Goal: Obtain resource: Obtain resource

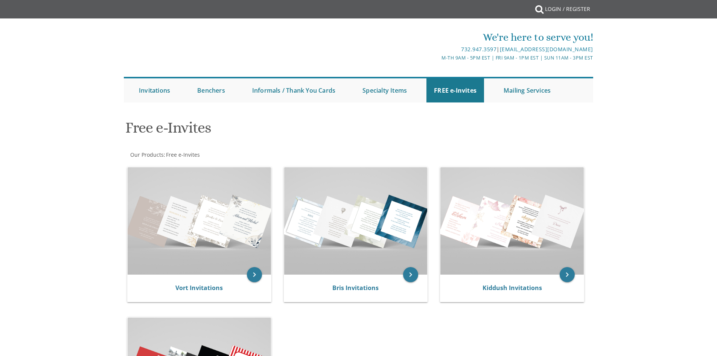
click at [456, 126] on div "Free e-Invites" at bounding box center [359, 129] width 478 height 30
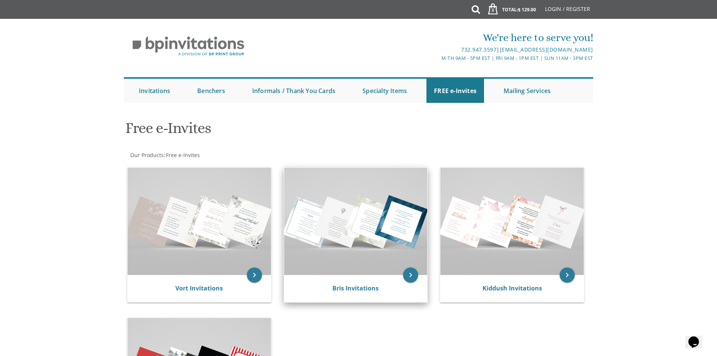
click at [351, 242] on img at bounding box center [355, 221] width 143 height 107
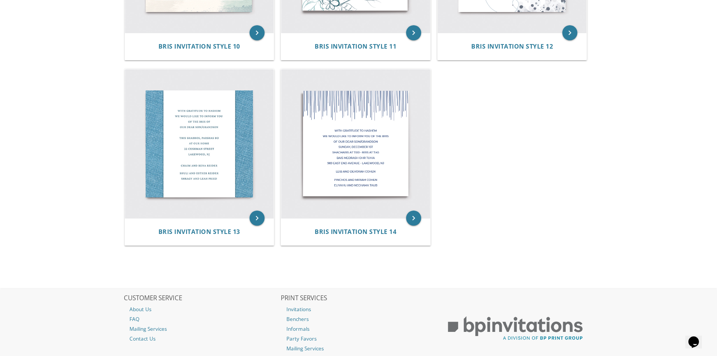
scroll to position [886, 0]
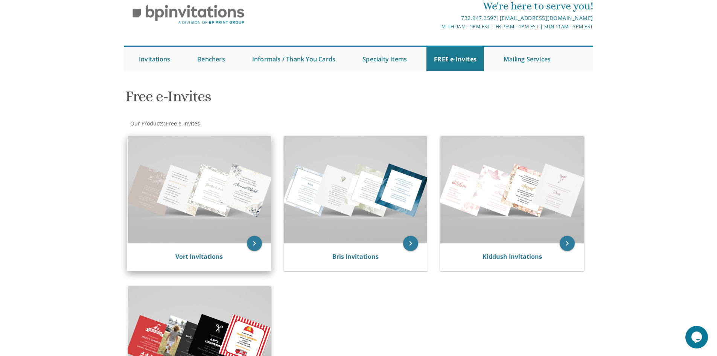
scroll to position [75, 0]
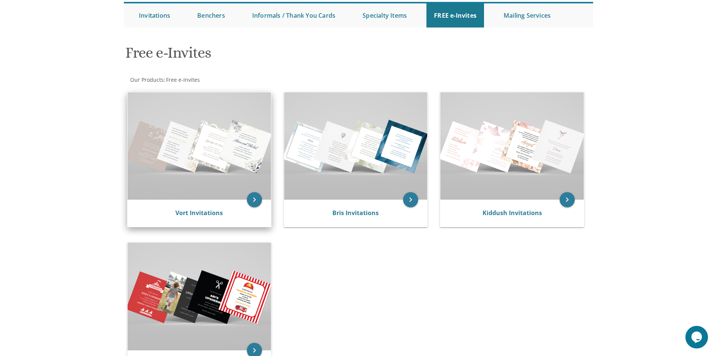
click at [228, 167] on img at bounding box center [199, 145] width 143 height 107
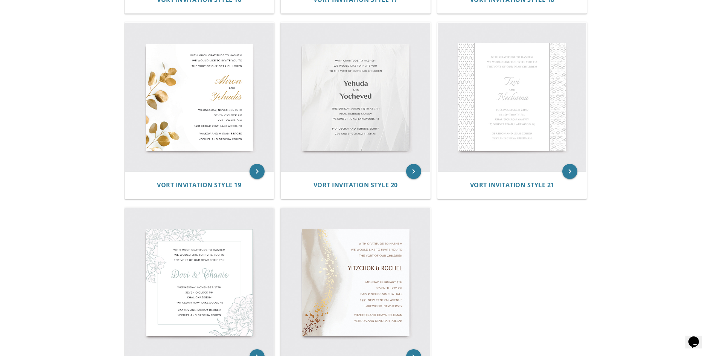
scroll to position [1072, 0]
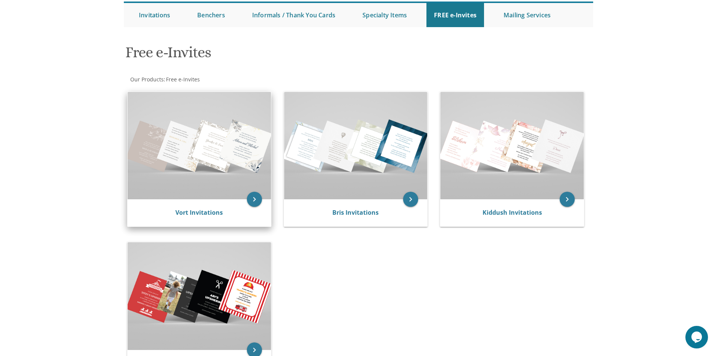
scroll to position [76, 0]
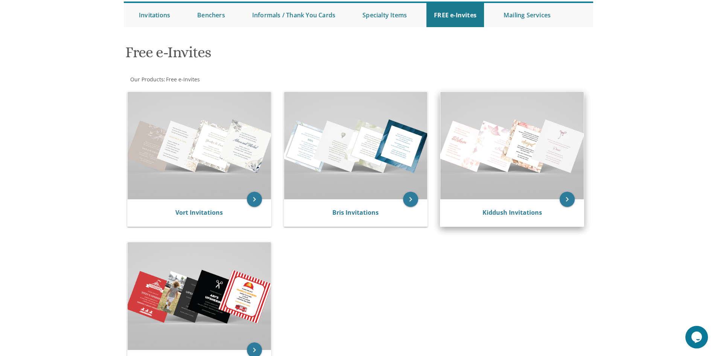
click at [498, 143] on img at bounding box center [512, 145] width 143 height 107
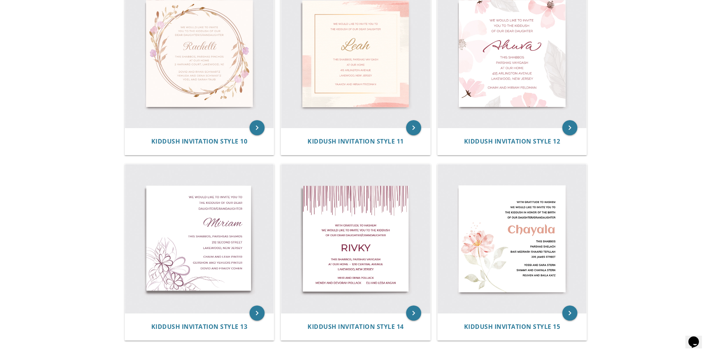
scroll to position [735, 0]
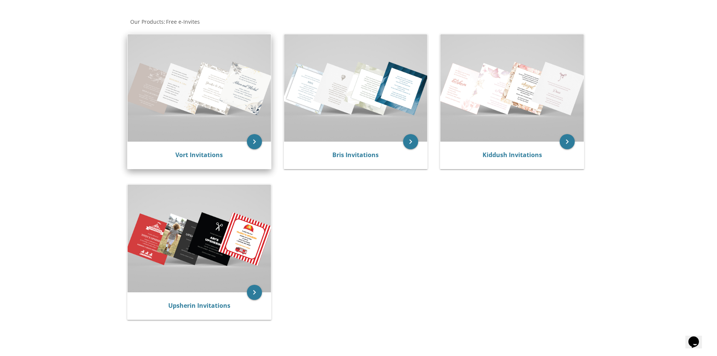
scroll to position [226, 0]
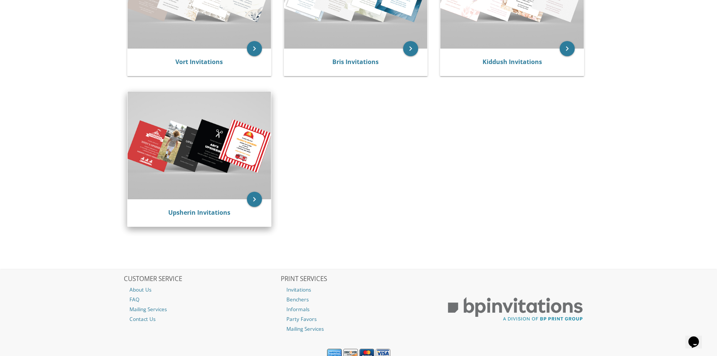
click at [198, 172] on img at bounding box center [199, 144] width 143 height 107
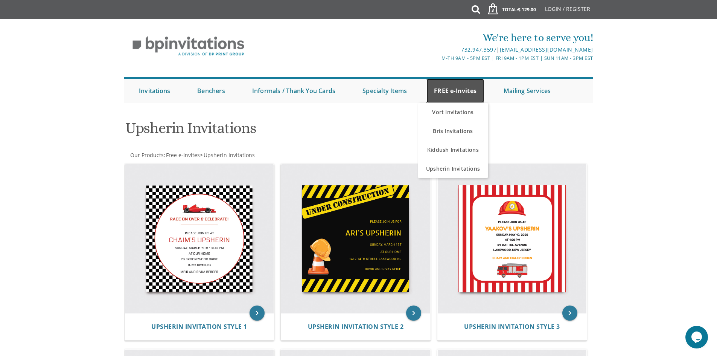
click at [449, 96] on link "FREE e-Invites" at bounding box center [456, 91] width 58 height 24
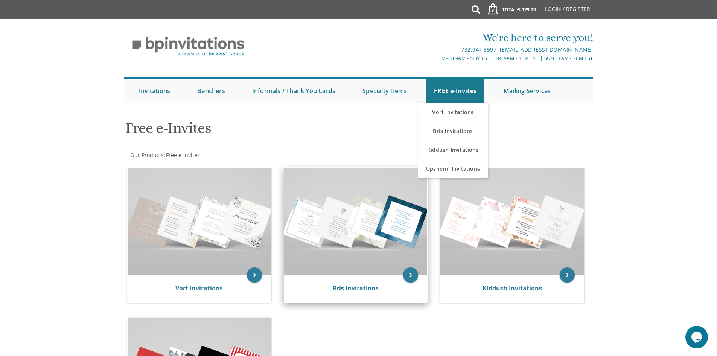
click at [366, 237] on img at bounding box center [355, 221] width 143 height 107
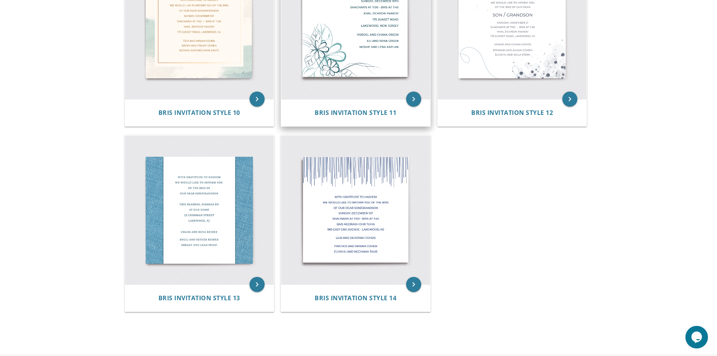
scroll to position [791, 0]
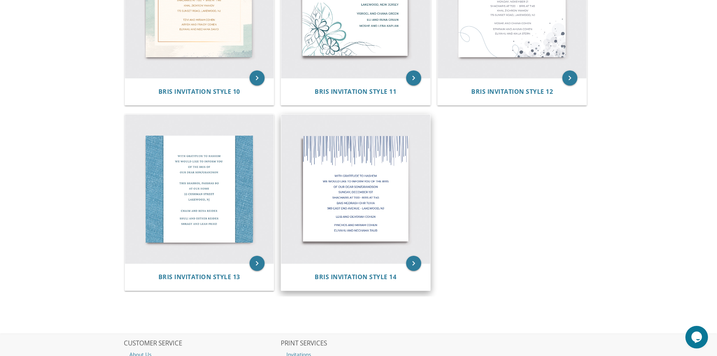
click at [355, 225] on img at bounding box center [355, 188] width 149 height 149
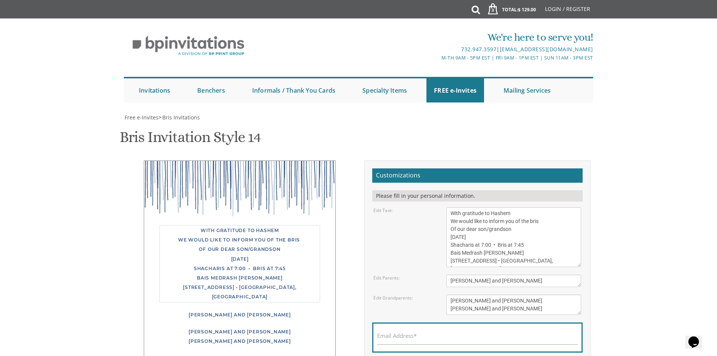
click at [544, 258] on textarea "With gratitude to Hashem We would like to inform you of the bris Of our dear so…" at bounding box center [514, 237] width 135 height 60
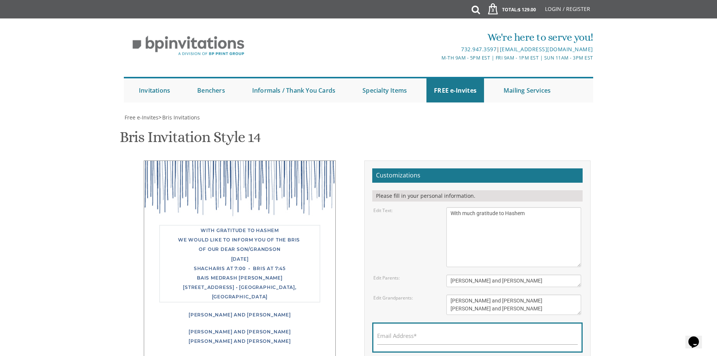
click at [529, 215] on textarea "With gratitude to Hashem We would like to inform you of the bris Of our dear so…" at bounding box center [514, 237] width 135 height 60
type textarea "With much gratitude to Hashem we would like to invite you to the Pidyon Haben o…"
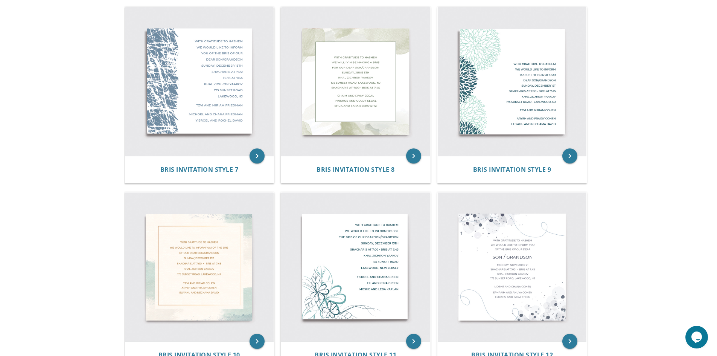
scroll to position [716, 0]
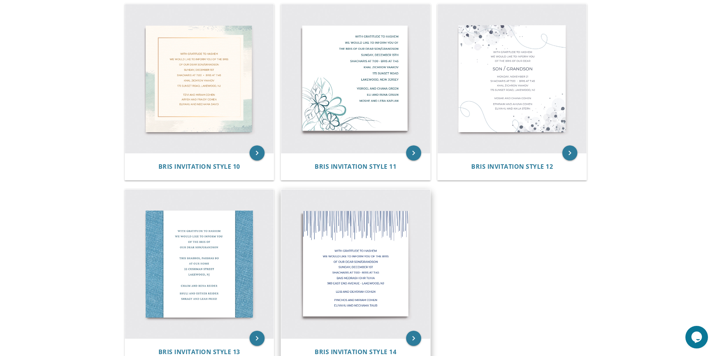
click at [330, 269] on img at bounding box center [355, 263] width 149 height 149
click at [366, 262] on img at bounding box center [355, 263] width 149 height 149
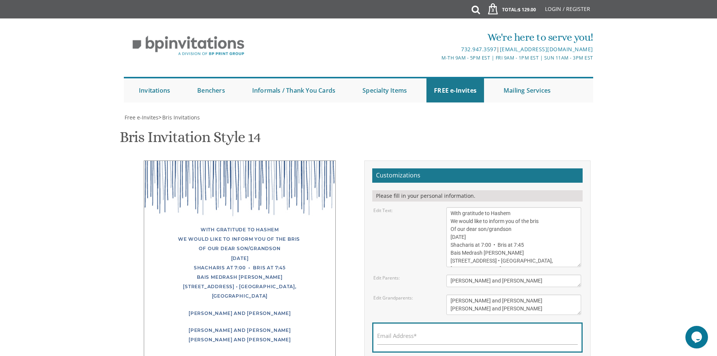
click at [541, 261] on textarea "With gratitude to Hashem We would like to inform you of the bris Of our dear so…" at bounding box center [514, 237] width 135 height 60
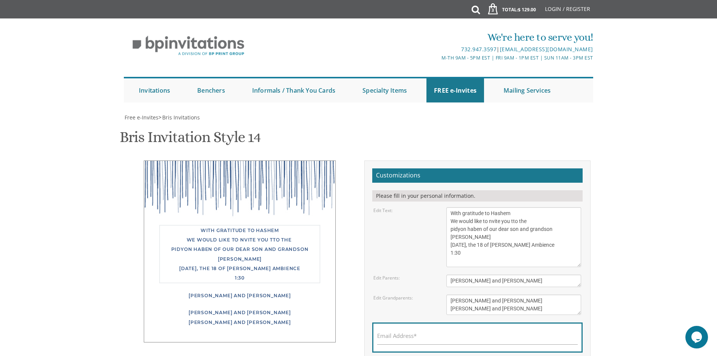
click at [505, 244] on textarea "With gratitude to Hashem We would like to inform you of the bris Of our dear so…" at bounding box center [514, 237] width 135 height 60
type textarea "With gratitude to Hashem We would like to nvite you tto the pidyon haben of our…"
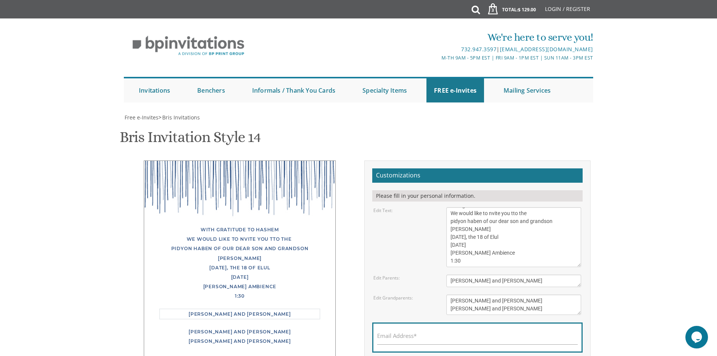
click at [510, 281] on textarea "[PERSON_NAME] and [PERSON_NAME]" at bounding box center [514, 280] width 135 height 12
type textarea "L"
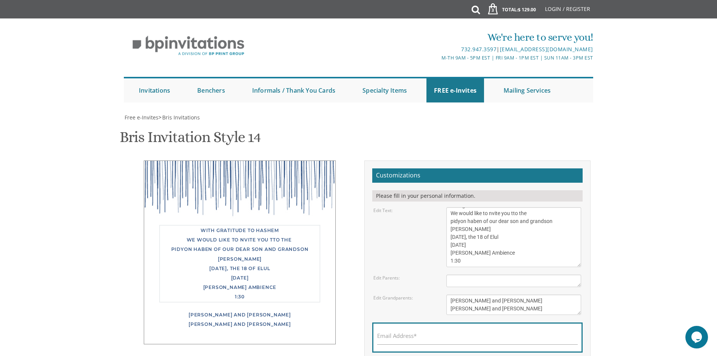
click at [491, 213] on textarea "With gratitude to Hashem We would like to inform you of the bris Of our dear so…" at bounding box center [514, 237] width 135 height 60
click at [518, 213] on textarea "With gratitude to Hashem We would like to inform you of the bris Of our dear so…" at bounding box center [514, 237] width 135 height 60
click at [450, 253] on textarea "With gratitude to Hashem We would like to inform you of the bris Of our dear so…" at bounding box center [514, 237] width 135 height 60
type textarea "With gratitude to Hashem We would like to invite you to the pidyon haben of our…"
click at [472, 281] on textarea "[PERSON_NAME] and [PERSON_NAME]" at bounding box center [514, 280] width 135 height 12
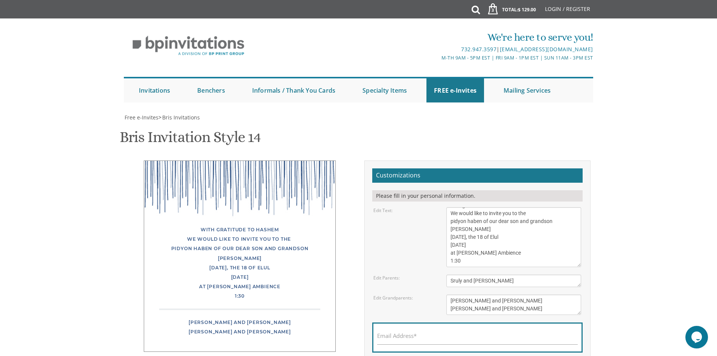
type textarea "Sruly and [PERSON_NAME]"
click at [518, 303] on textarea "[PERSON_NAME] and [PERSON_NAME] [PERSON_NAME] and [PERSON_NAME]" at bounding box center [514, 304] width 135 height 20
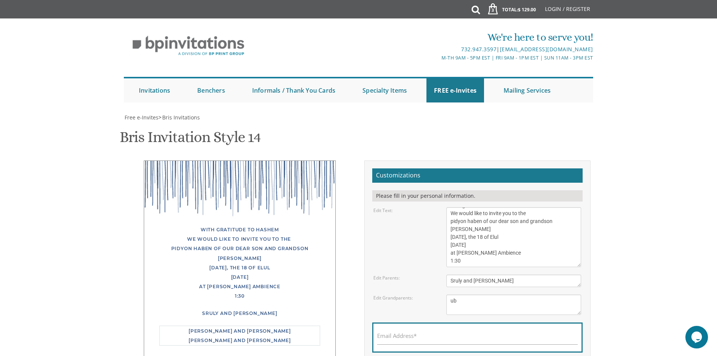
type textarea "b"
type textarea "[PERSON_NAME] and Family [PERSON_NAME] and Family"
click at [402, 332] on label "Email Address*" at bounding box center [397, 336] width 40 height 8
click at [402, 335] on input "Email Address*" at bounding box center [477, 339] width 201 height 9
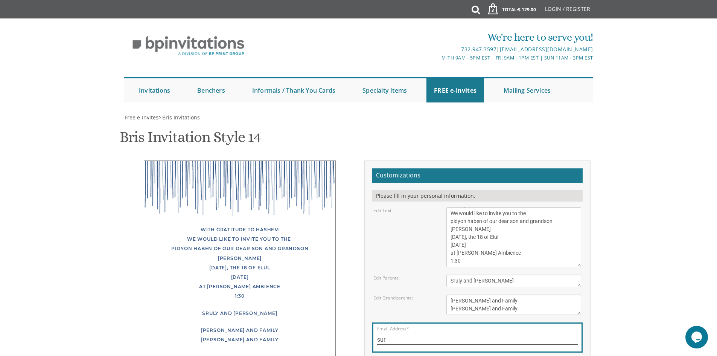
type input "[PERSON_NAME][EMAIL_ADDRESS][DOMAIN_NAME]"
click at [449, 274] on textarea "[PERSON_NAME] and [PERSON_NAME]" at bounding box center [514, 280] width 135 height 12
type textarea "Looking forward to greeting you! [PERSON_NAME] and [PERSON_NAME]"
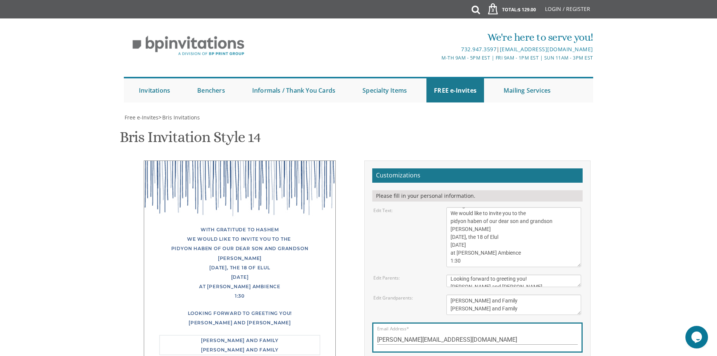
click at [553, 294] on textarea "[PERSON_NAME] and [PERSON_NAME] [PERSON_NAME] and [PERSON_NAME]" at bounding box center [514, 304] width 135 height 20
click at [515, 249] on textarea "With gratitude to Hashem We would like to inform you of the bris Of our dear so…" at bounding box center [514, 237] width 135 height 60
click at [463, 214] on textarea "With gratitude to Hashem We would like to inform you of the bris Of our dear so…" at bounding box center [514, 237] width 135 height 60
type textarea "With much gratitude to Hashem We would like to invite you to the pidyon haben o…"
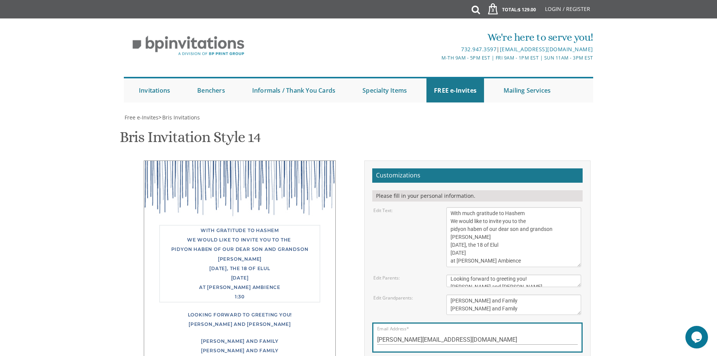
click at [551, 284] on textarea "[PERSON_NAME] and [PERSON_NAME]" at bounding box center [514, 280] width 135 height 12
